Goal: Task Accomplishment & Management: Manage account settings

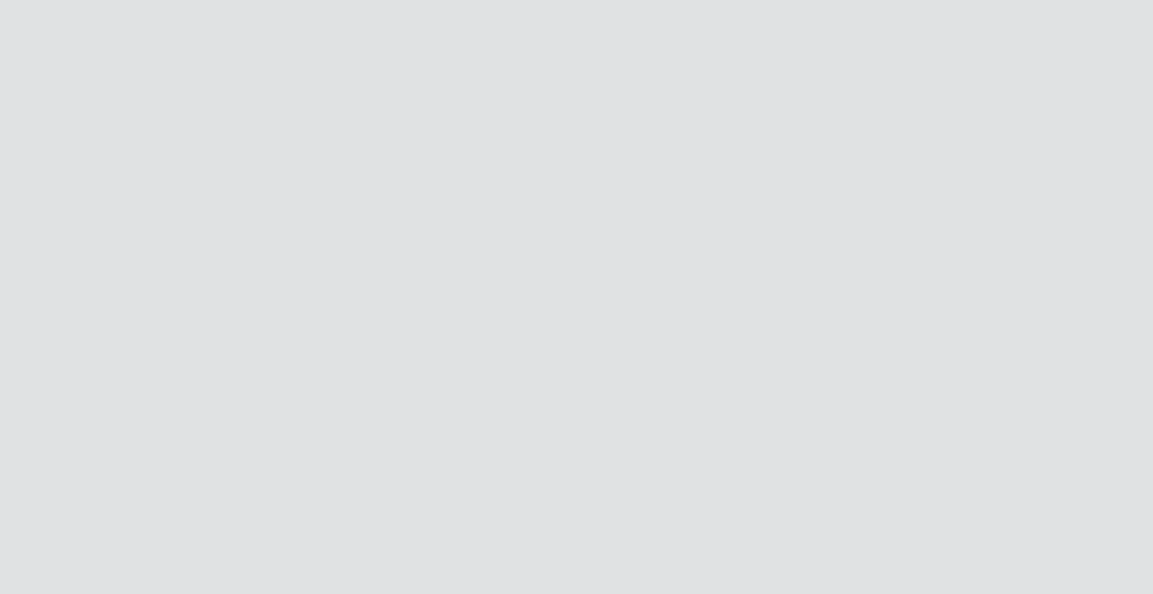
click at [239, 69] on div at bounding box center [576, 297] width 1153 height 594
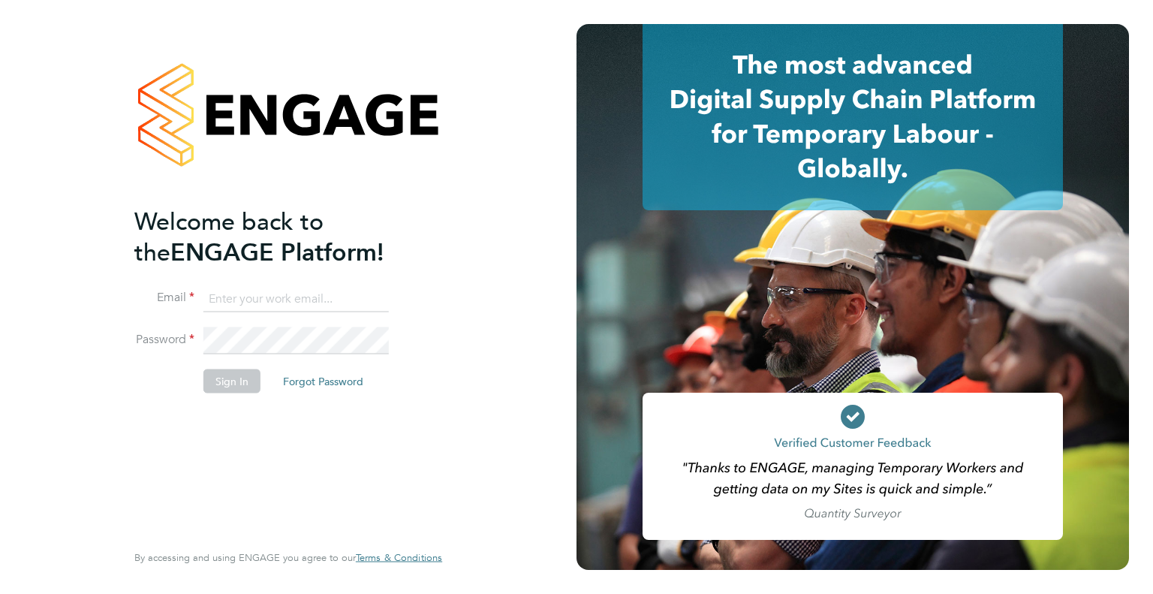
type input "chevel.wynter@wates.co.uk"
click at [229, 375] on button "Sign In" at bounding box center [231, 381] width 57 height 24
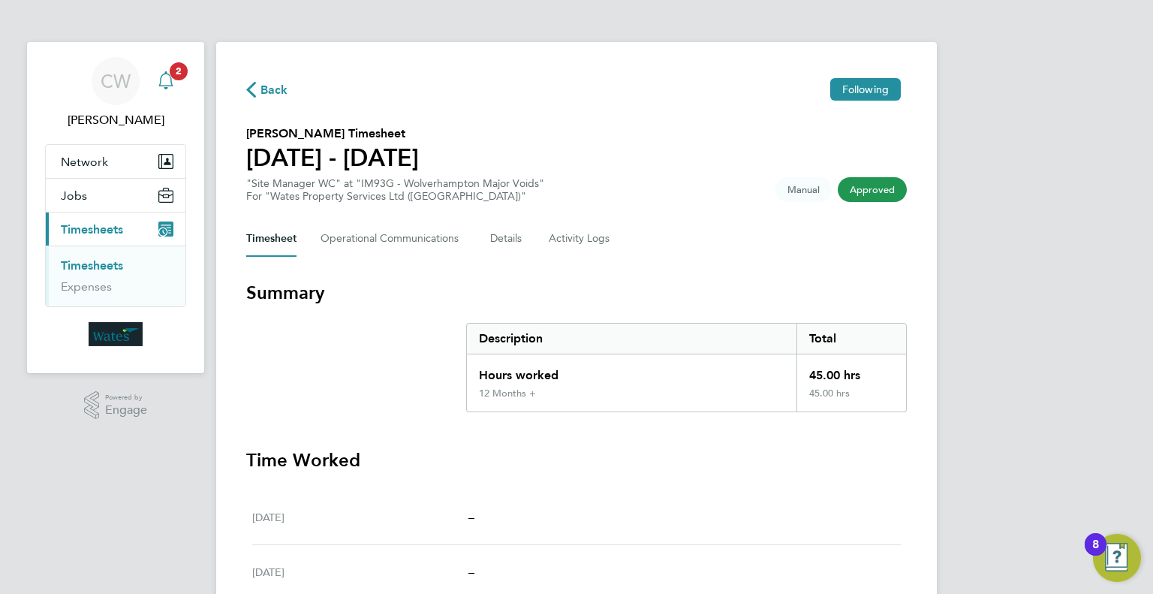
click at [179, 68] on span "2" at bounding box center [179, 71] width 18 height 18
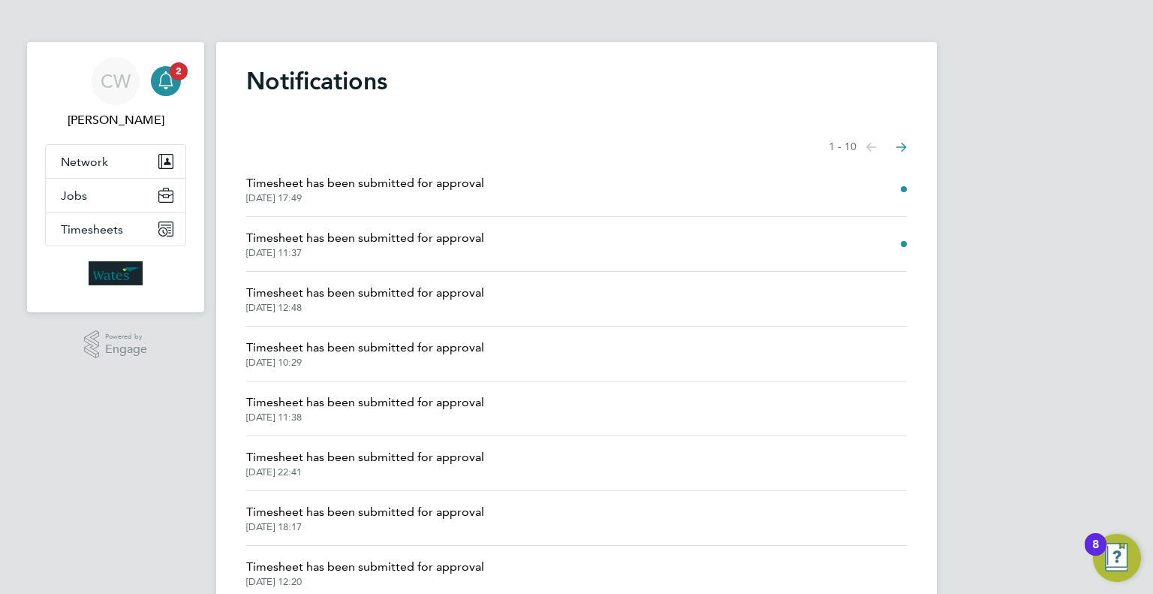
click at [465, 179] on span "Timesheet has been submitted for approval" at bounding box center [365, 183] width 238 height 18
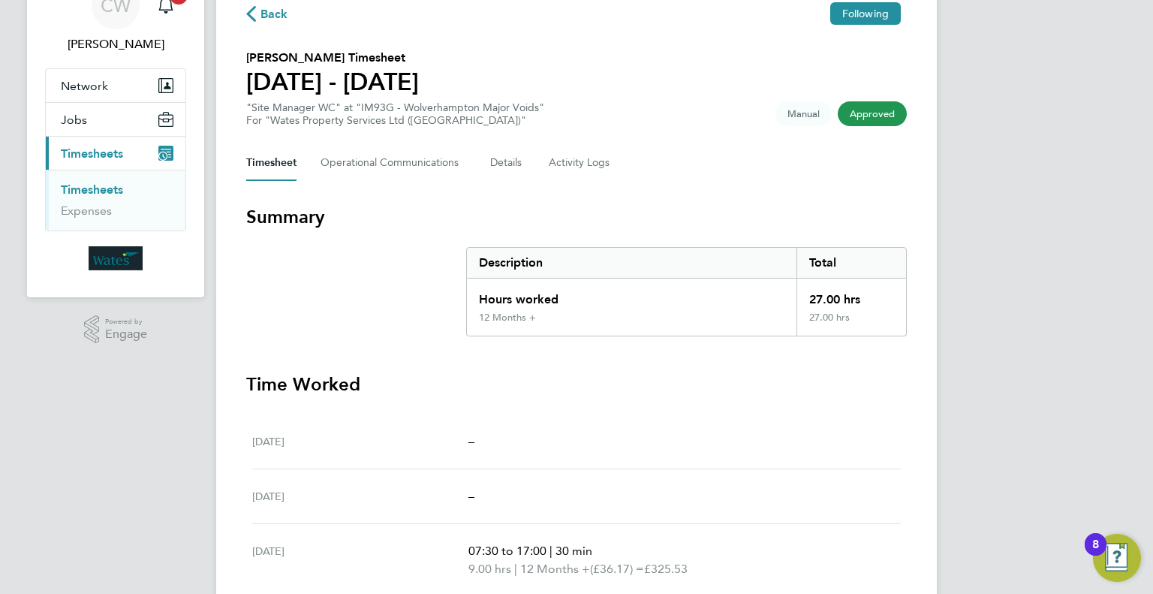
scroll to position [16, 0]
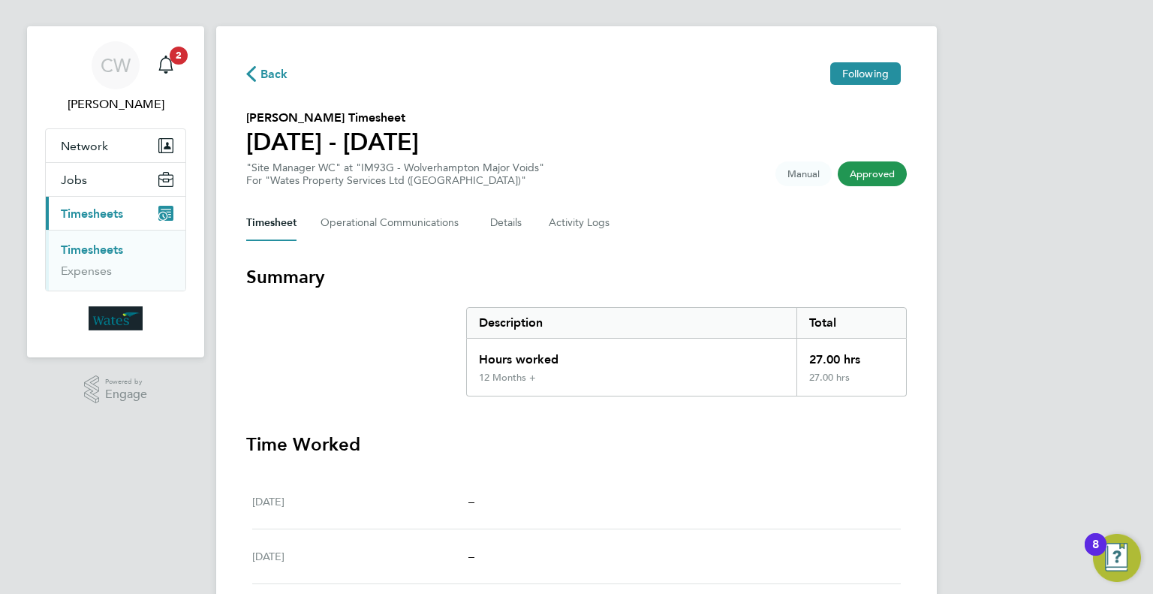
click at [104, 252] on link "Timesheets" at bounding box center [92, 249] width 62 height 14
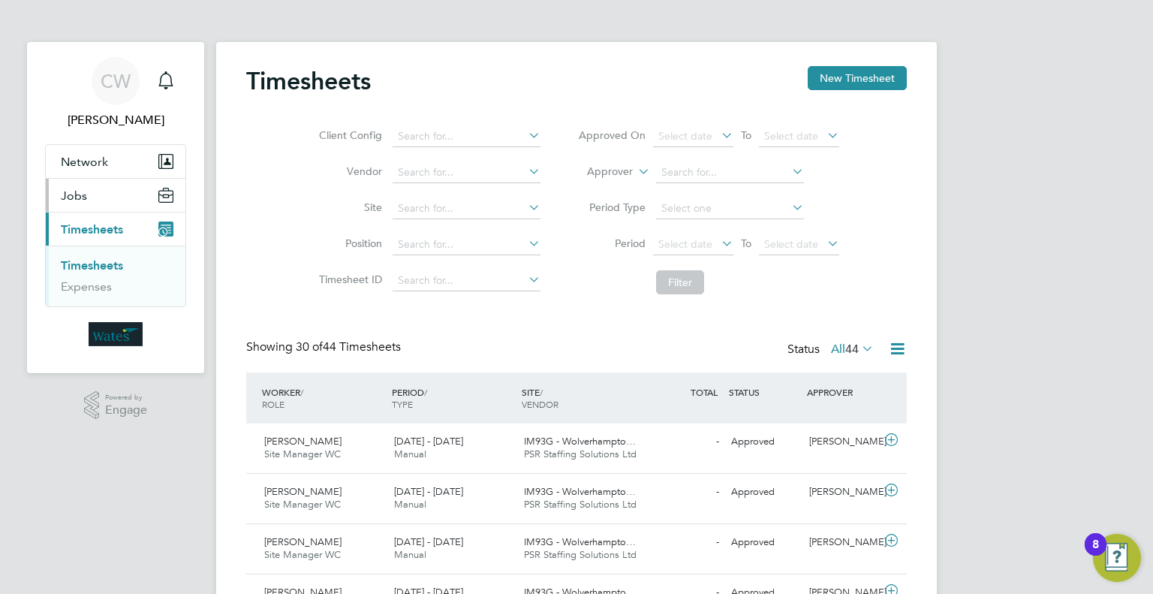
click at [67, 197] on span "Jobs" at bounding box center [74, 195] width 26 height 14
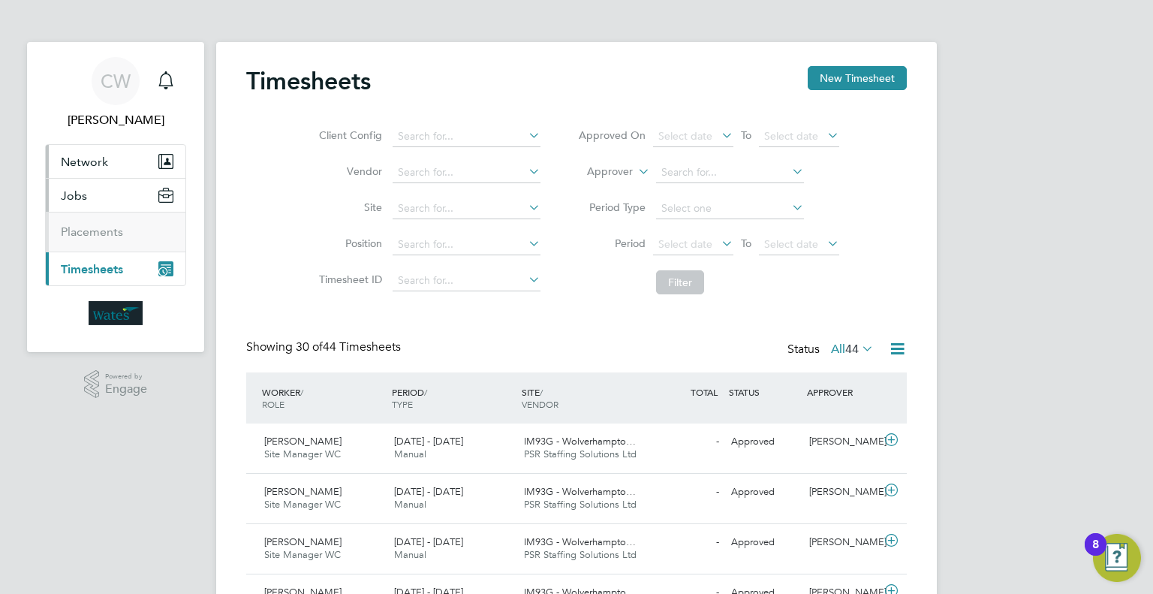
click at [89, 164] on span "Network" at bounding box center [84, 162] width 47 height 14
click at [68, 269] on span "Timesheets" at bounding box center [92, 269] width 62 height 14
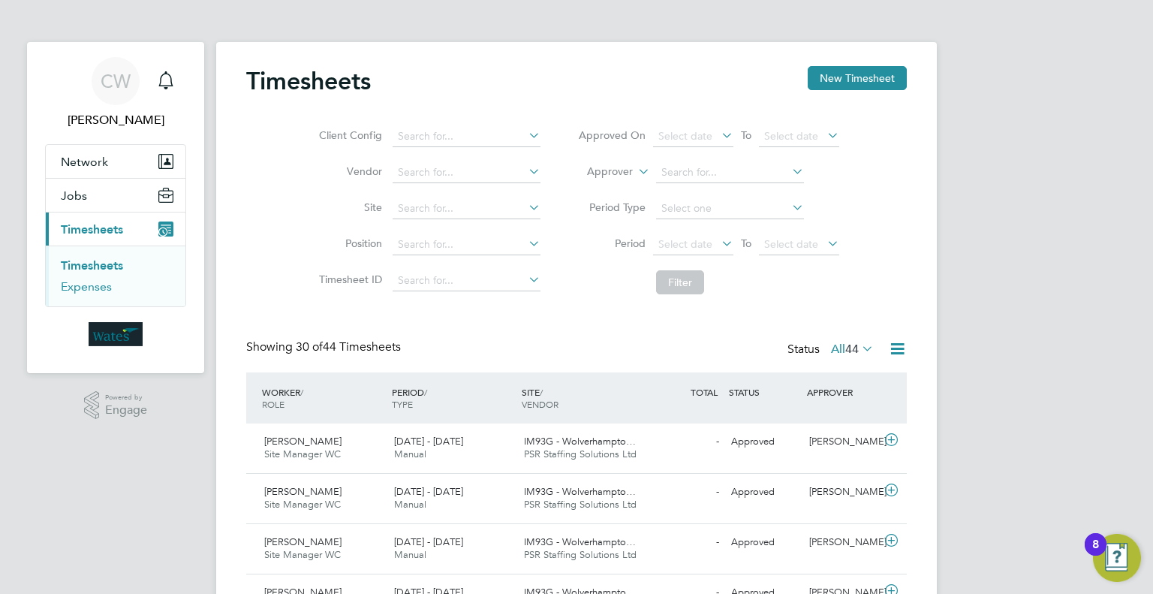
click at [86, 287] on link "Expenses" at bounding box center [86, 286] width 51 height 14
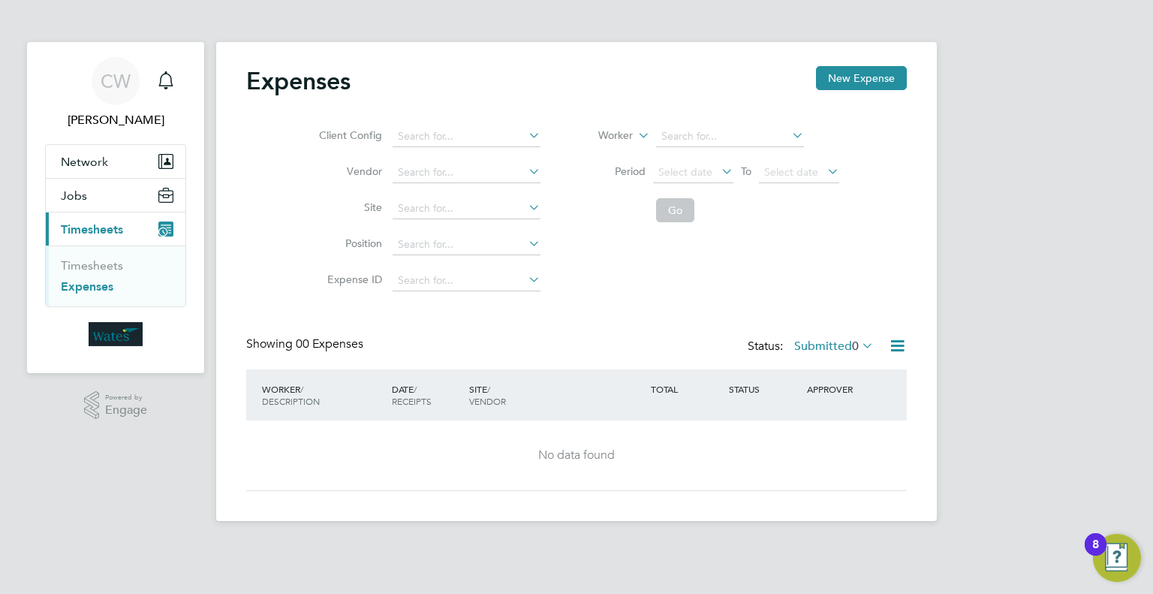
click at [57, 262] on ul "Timesheets Expenses" at bounding box center [116, 275] width 140 height 61
click at [77, 265] on link "Timesheets" at bounding box center [92, 265] width 62 height 14
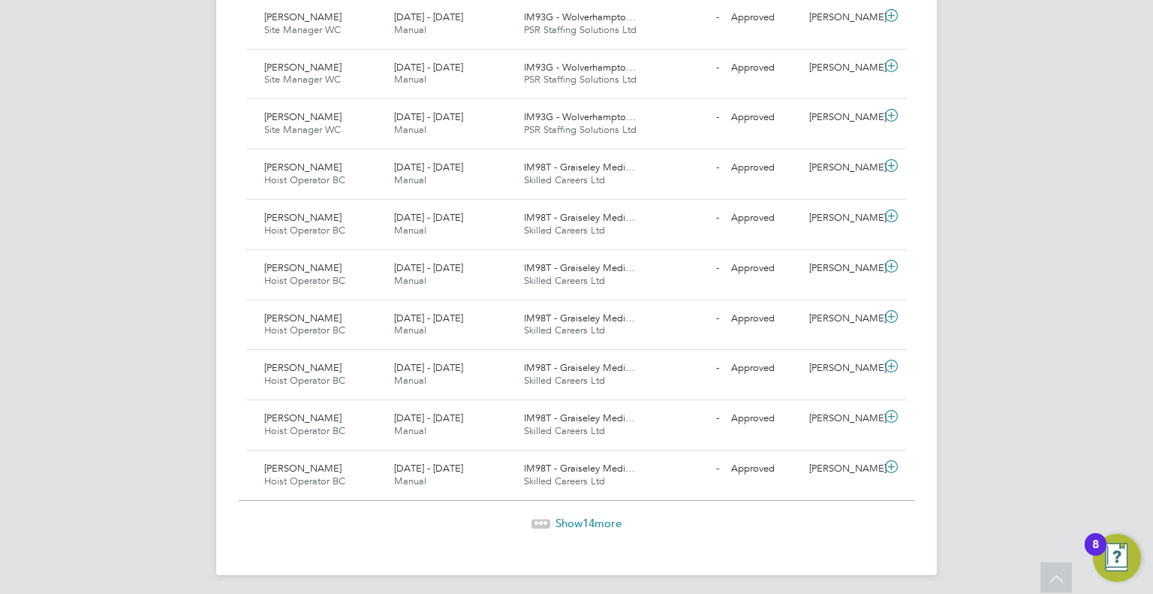
click at [733, 575] on app-footer at bounding box center [576, 587] width 721 height 24
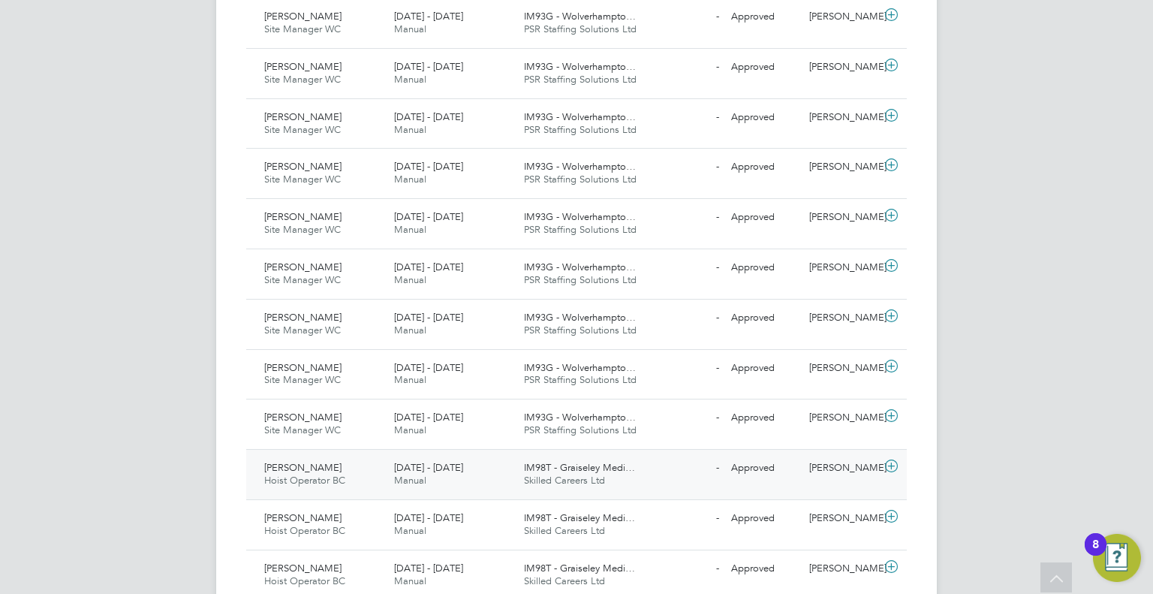
click at [278, 468] on span "[PERSON_NAME]" at bounding box center [302, 467] width 77 height 13
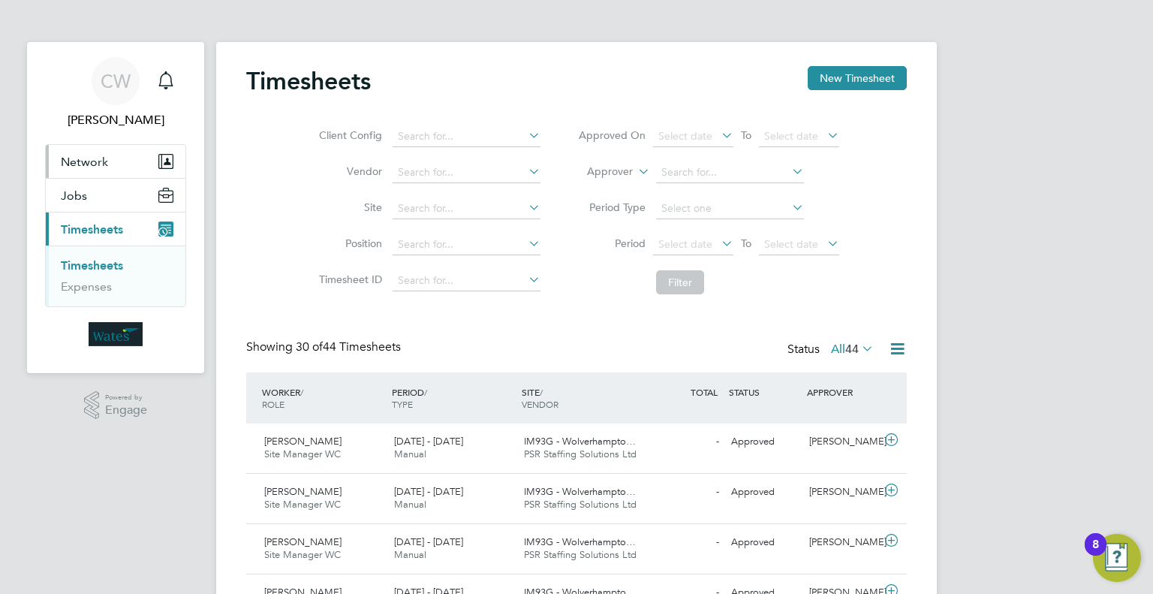
click at [99, 161] on span "Network" at bounding box center [84, 162] width 47 height 14
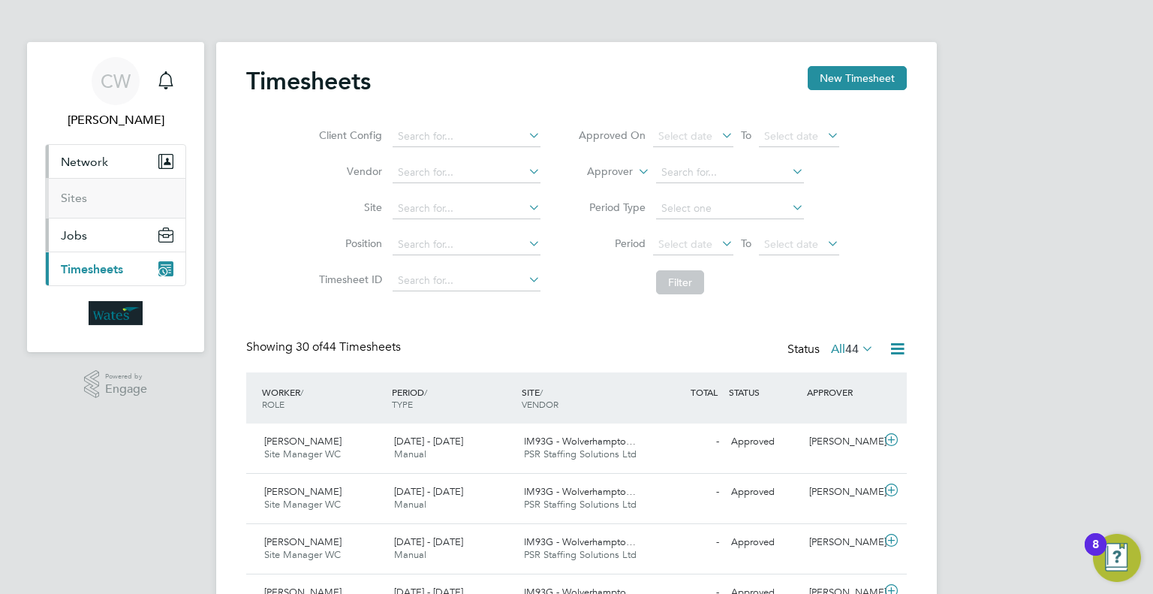
click at [76, 235] on span "Jobs" at bounding box center [74, 235] width 26 height 14
click at [96, 269] on span "Timesheets" at bounding box center [92, 269] width 62 height 14
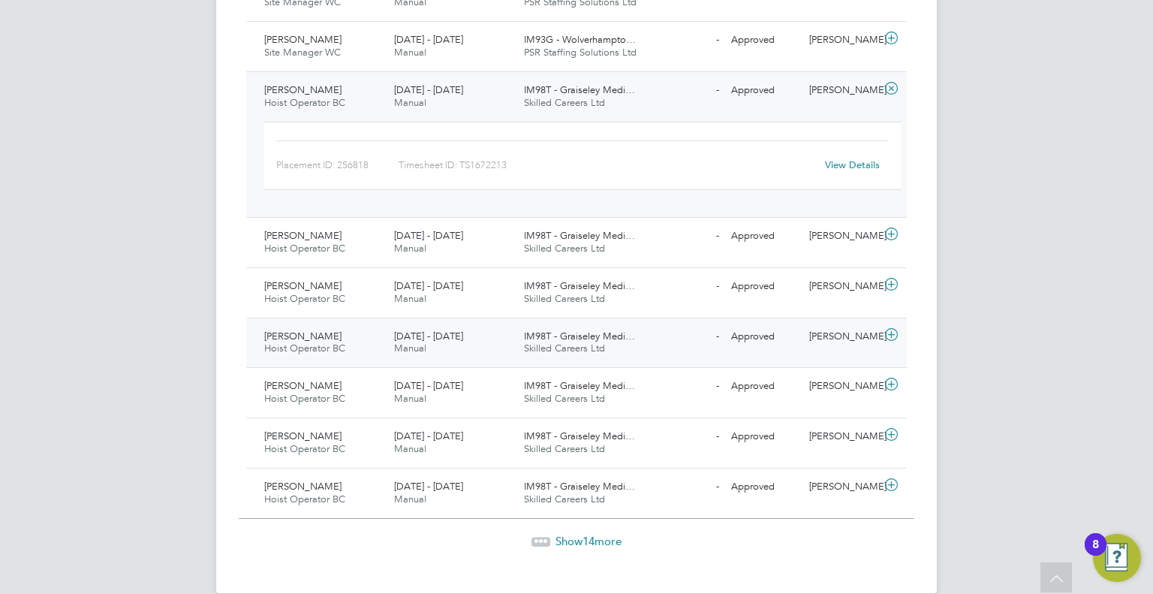
scroll to position [1522, 0]
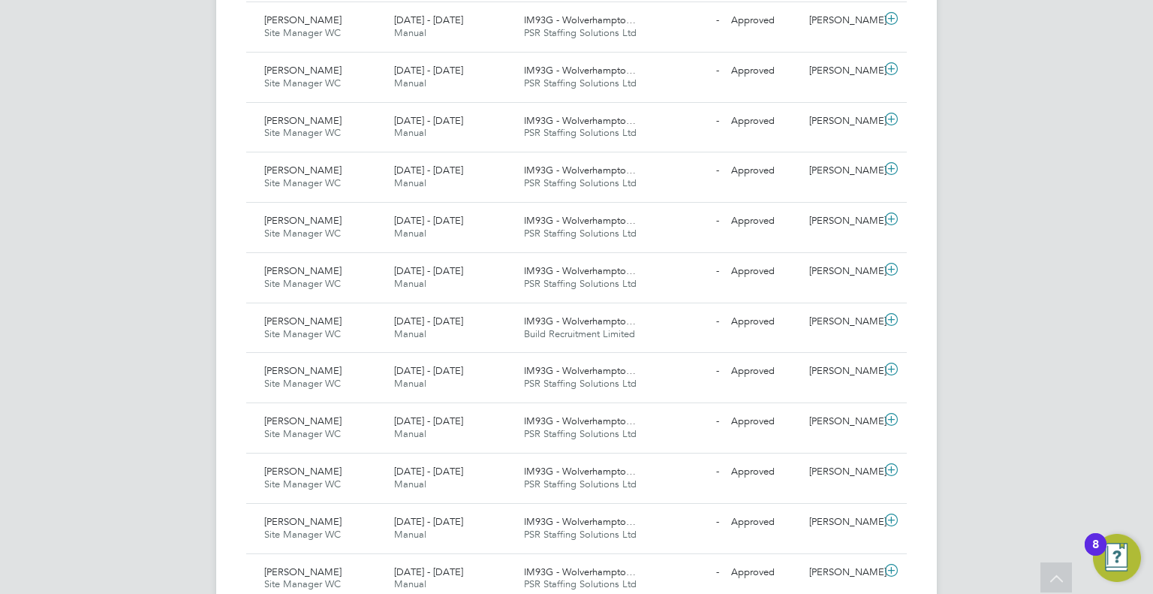
scroll to position [0, 0]
